Goal: Task Accomplishment & Management: Manage account settings

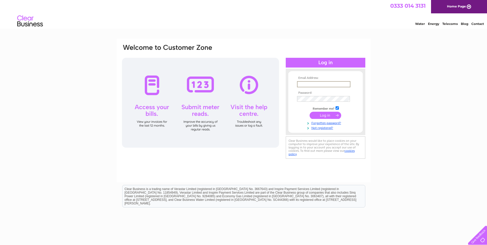
click at [317, 84] on input "text" at bounding box center [323, 84] width 53 height 6
type input "v.bruce@calachildcare.co.uk"
click at [331, 116] on input "submit" at bounding box center [326, 115] width 32 height 7
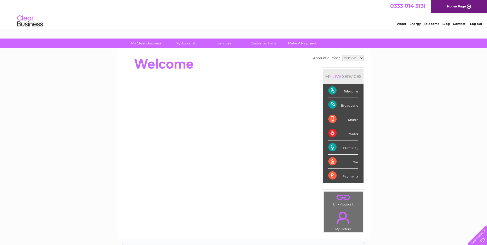
click at [361, 58] on select "236226 1131406" at bounding box center [353, 58] width 21 height 6
select select "1131406"
click at [343, 55] on select "236226 1131406" at bounding box center [353, 58] width 21 height 6
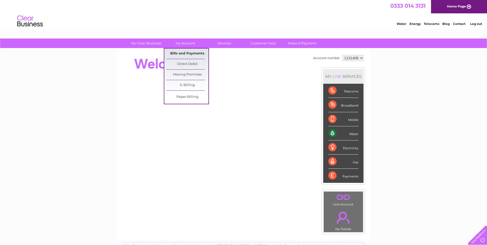
click at [187, 52] on link "Bills and Payments" at bounding box center [187, 54] width 42 height 10
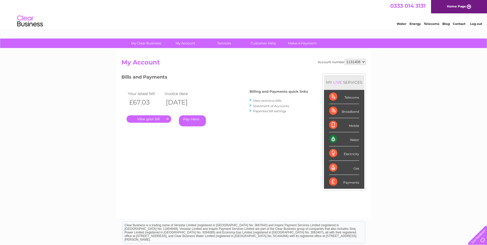
click at [155, 118] on link "." at bounding box center [149, 118] width 45 height 7
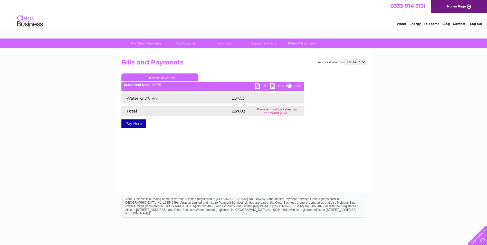
click at [263, 86] on link "PDF" at bounding box center [262, 86] width 15 height 7
click at [477, 23] on link "Log out" at bounding box center [476, 24] width 12 height 4
